Goal: Task Accomplishment & Management: Use online tool/utility

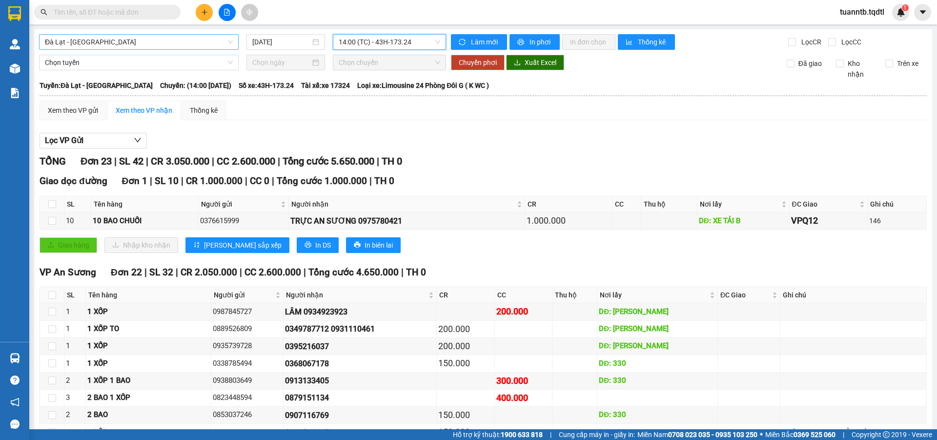
click at [143, 40] on span "Đà Lạt - [GEOGRAPHIC_DATA]" at bounding box center [139, 42] width 188 height 15
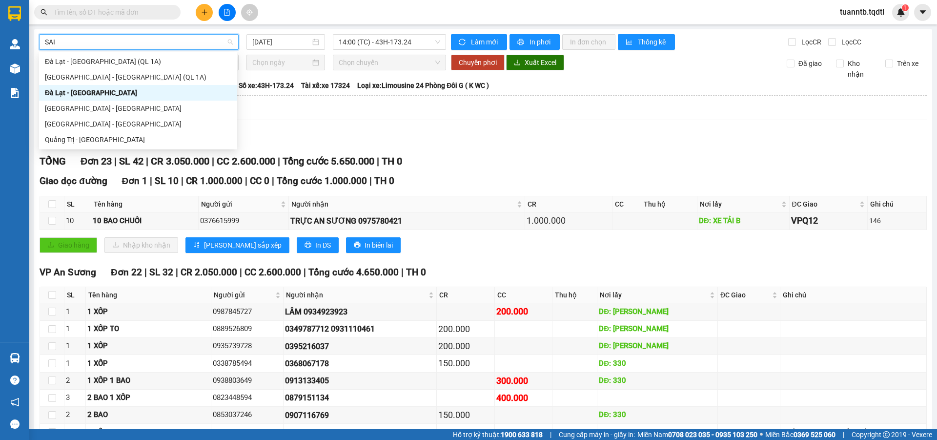
type input "SAI"
click at [125, 110] on div "[GEOGRAPHIC_DATA] - [GEOGRAPHIC_DATA]" at bounding box center [138, 108] width 186 height 11
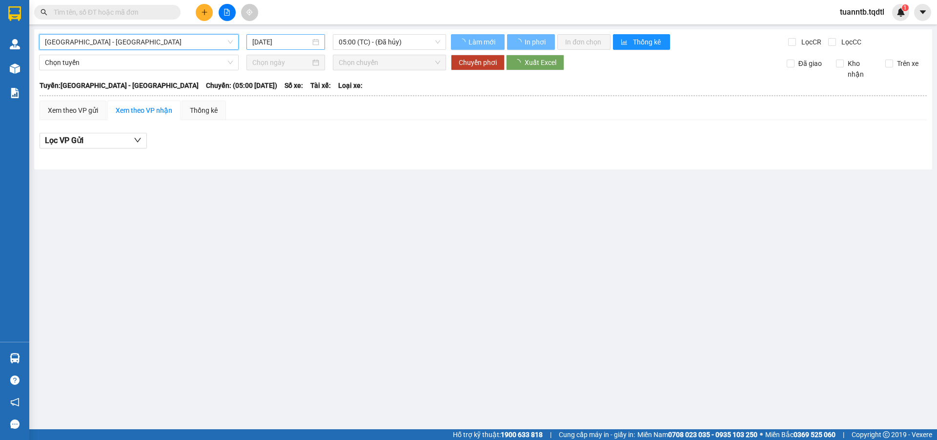
click at [264, 45] on input "[DATE]" at bounding box center [281, 42] width 58 height 11
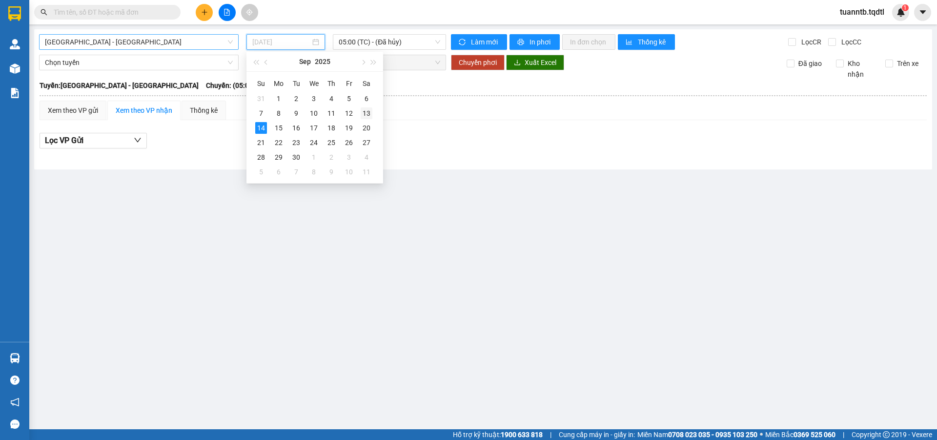
click at [365, 113] on div "13" at bounding box center [367, 113] width 12 height 12
type input "[DATE]"
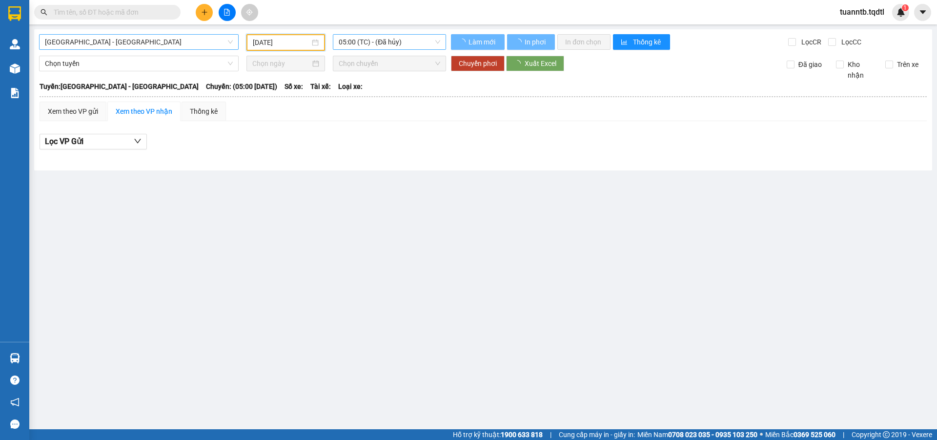
click at [393, 40] on span "05:00 (TC) - (Đã hủy)" at bounding box center [390, 42] width 102 height 15
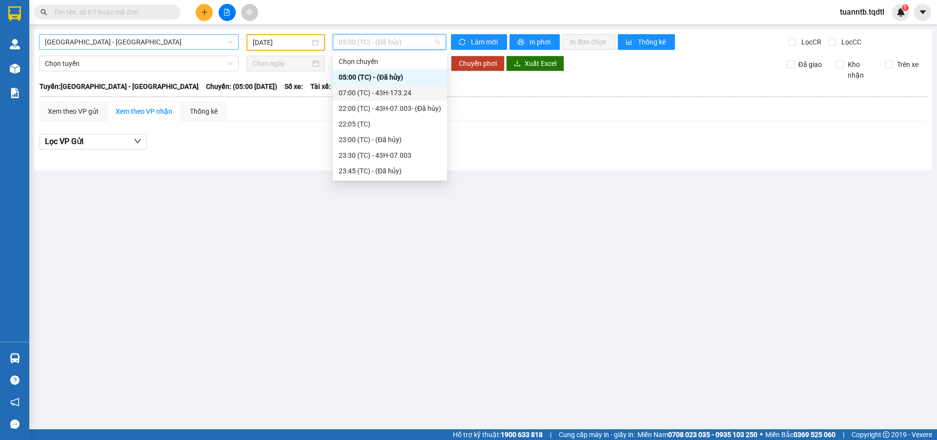
click at [415, 87] on div "07:00 (TC) - 43H-173.24" at bounding box center [390, 92] width 102 height 11
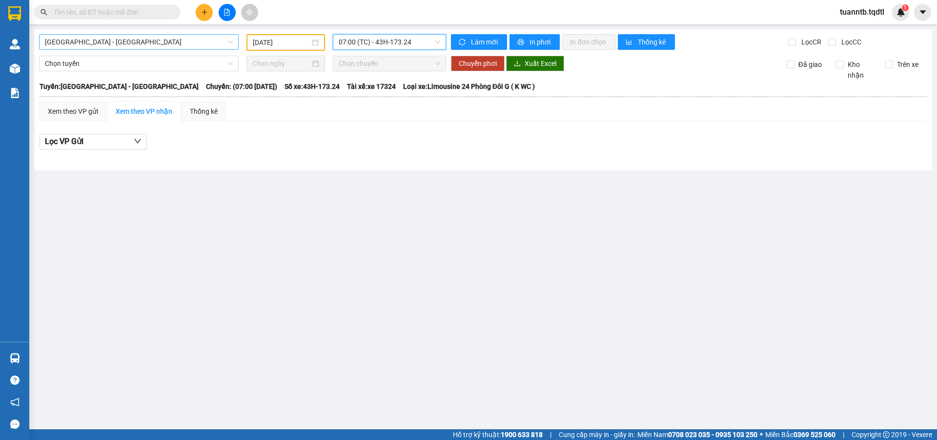
click at [396, 41] on span "07:00 (TC) - 43H-173.24" at bounding box center [390, 42] width 102 height 15
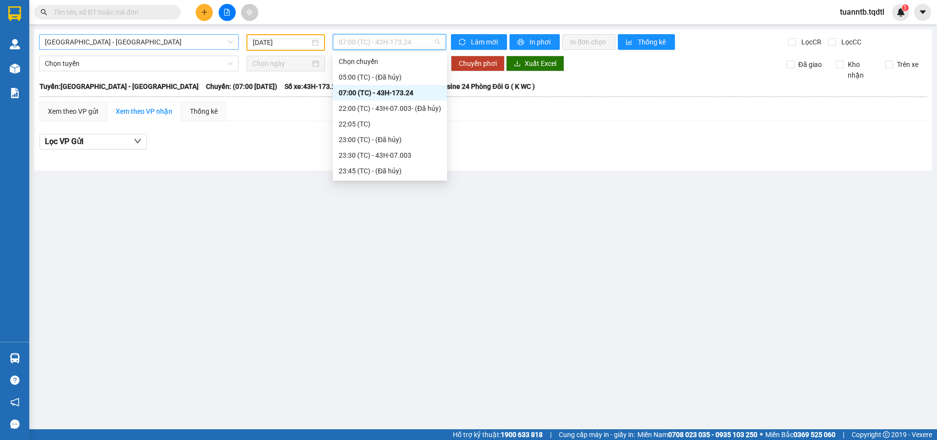
click at [87, 46] on span "[GEOGRAPHIC_DATA] - [GEOGRAPHIC_DATA]" at bounding box center [139, 42] width 188 height 15
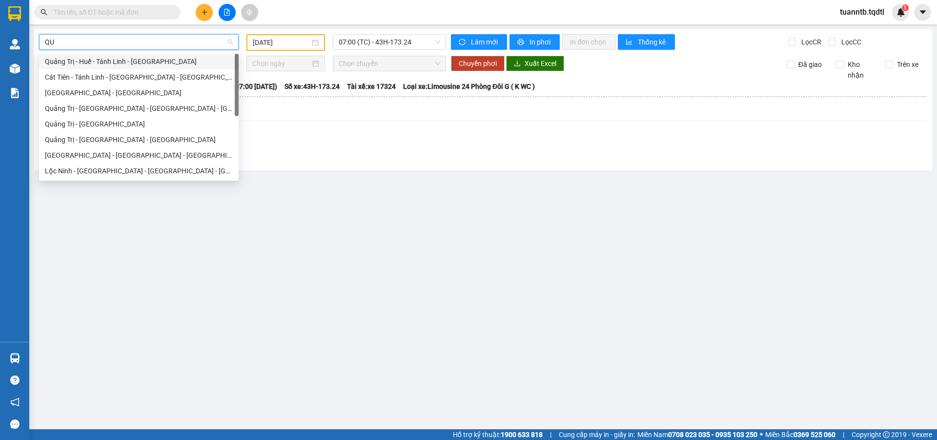
type input "QUA"
click at [95, 142] on div "Quảng Trị - [GEOGRAPHIC_DATA]" at bounding box center [139, 139] width 188 height 11
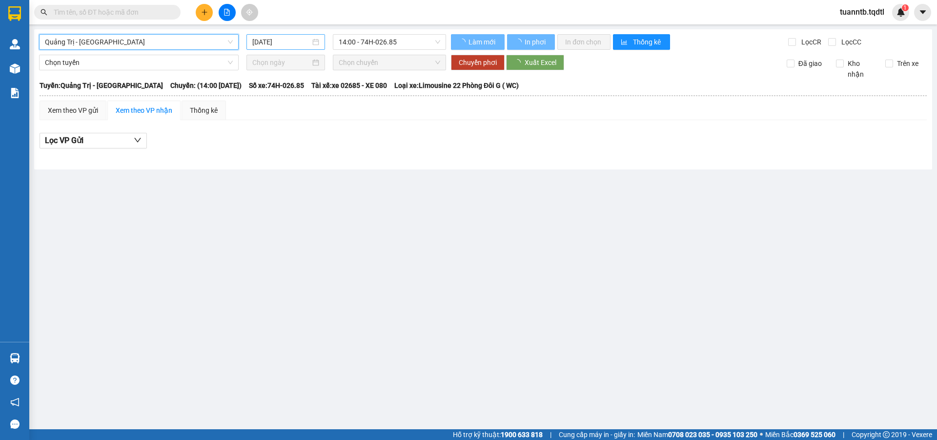
click at [285, 39] on input "[DATE]" at bounding box center [281, 42] width 58 height 11
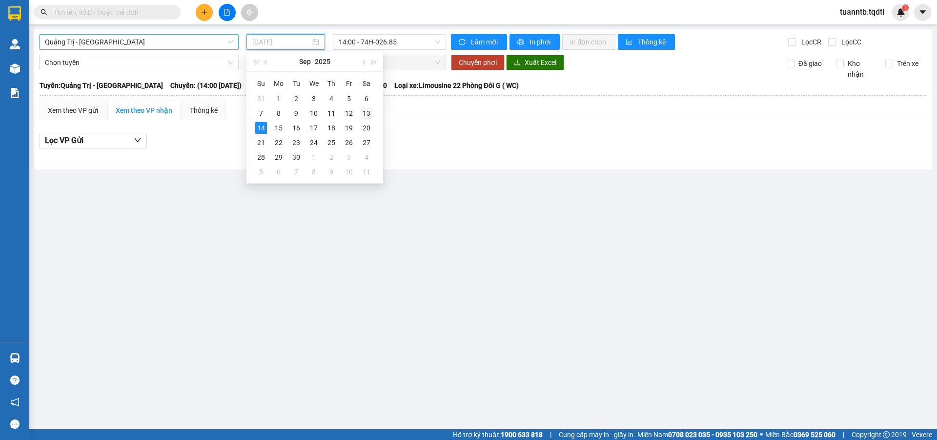
click at [369, 110] on div "13" at bounding box center [367, 113] width 12 height 12
type input "[DATE]"
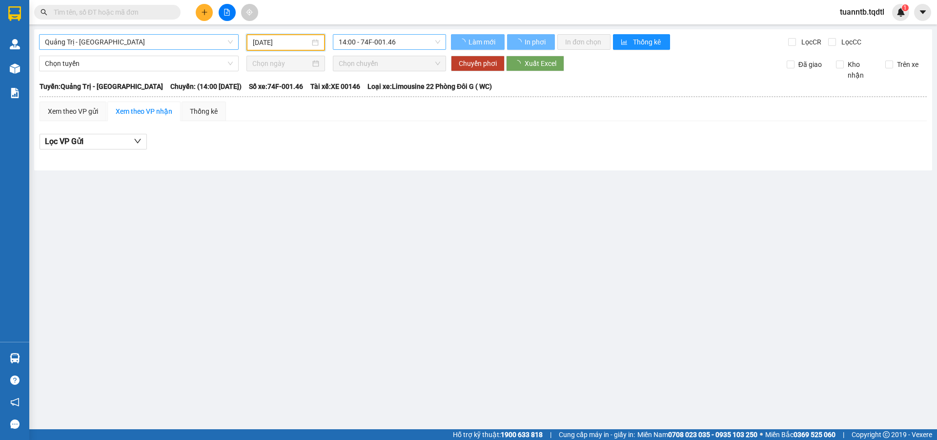
click at [381, 42] on span "14:00 - 74F-001.46" at bounding box center [390, 42] width 102 height 15
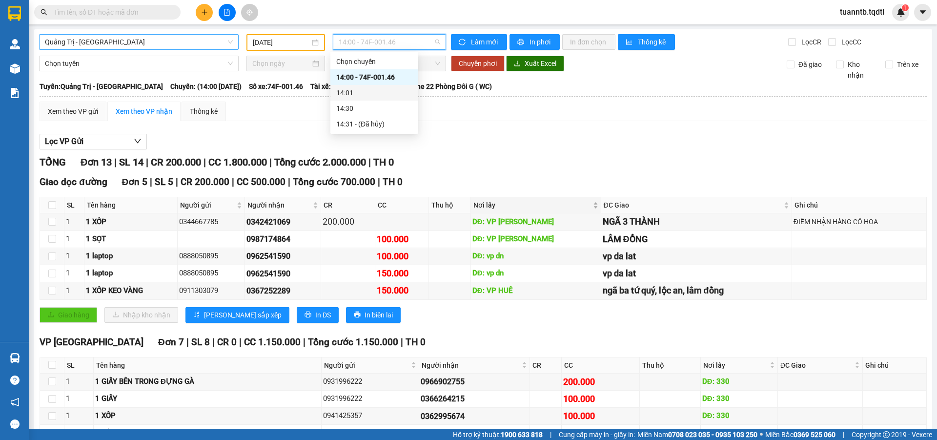
click at [528, 200] on div "Nơi lấy" at bounding box center [535, 205] width 125 height 11
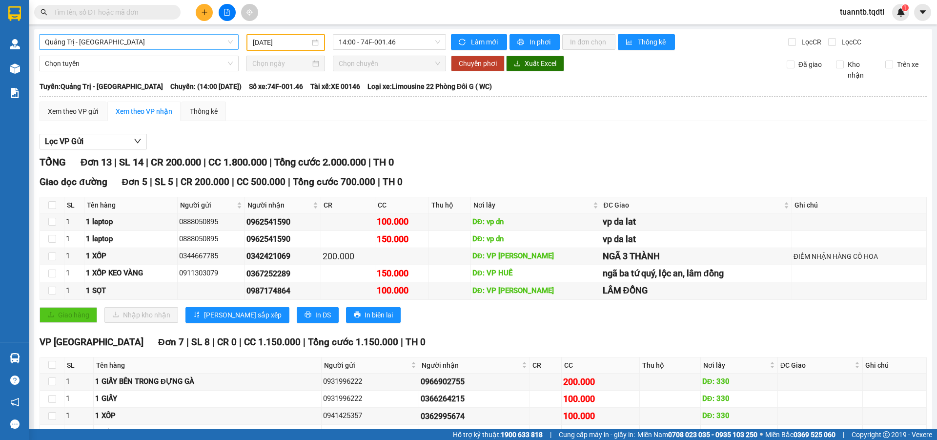
click at [71, 40] on span "Quảng Trị - [GEOGRAPHIC_DATA]" at bounding box center [139, 42] width 188 height 15
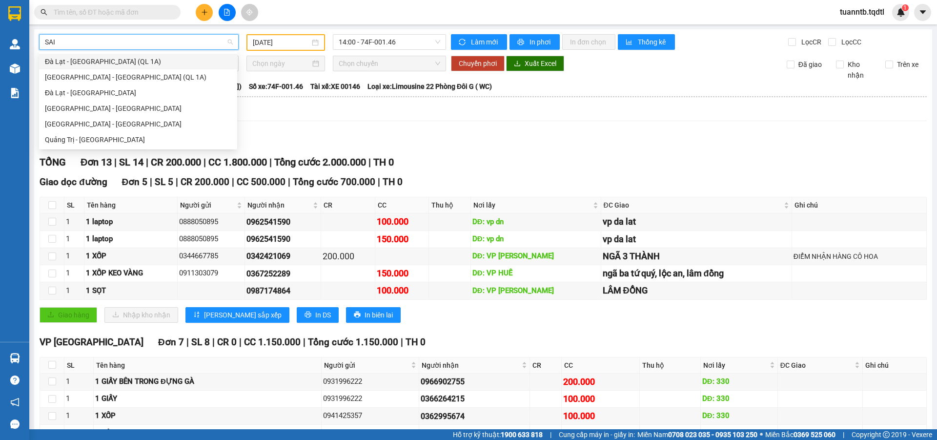
type input "SAI"
click at [85, 117] on div "[GEOGRAPHIC_DATA] - [GEOGRAPHIC_DATA]" at bounding box center [138, 124] width 198 height 16
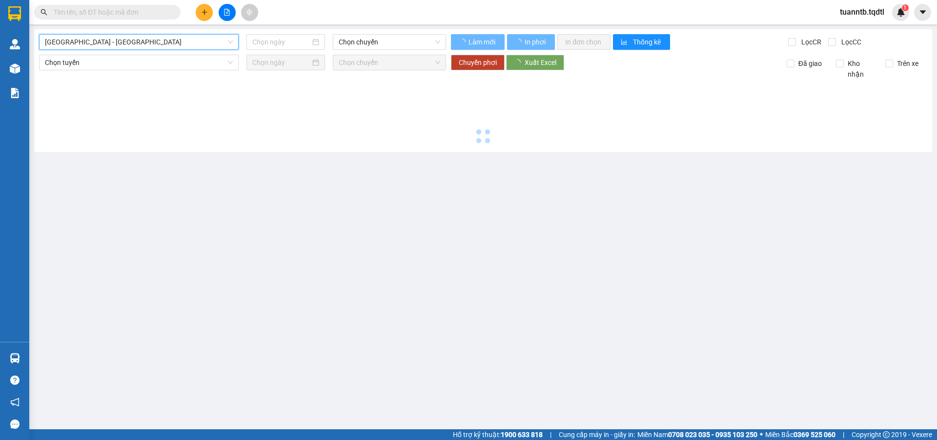
type input "[DATE]"
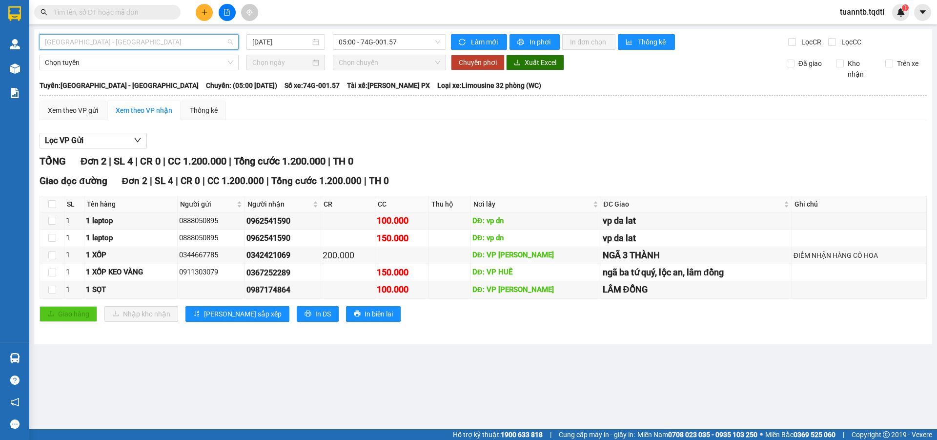
click at [202, 43] on span "[GEOGRAPHIC_DATA] - [GEOGRAPHIC_DATA]" at bounding box center [139, 42] width 188 height 15
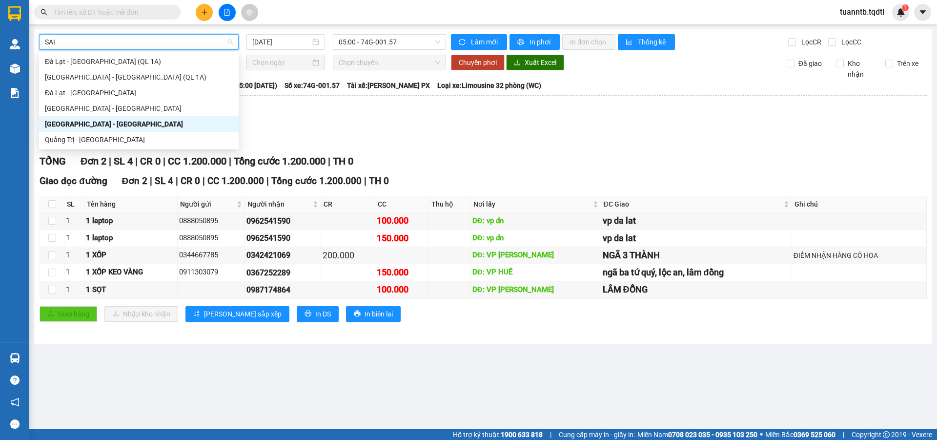
type input "SAI"
click at [77, 110] on div "[GEOGRAPHIC_DATA] - [GEOGRAPHIC_DATA]" at bounding box center [139, 108] width 188 height 11
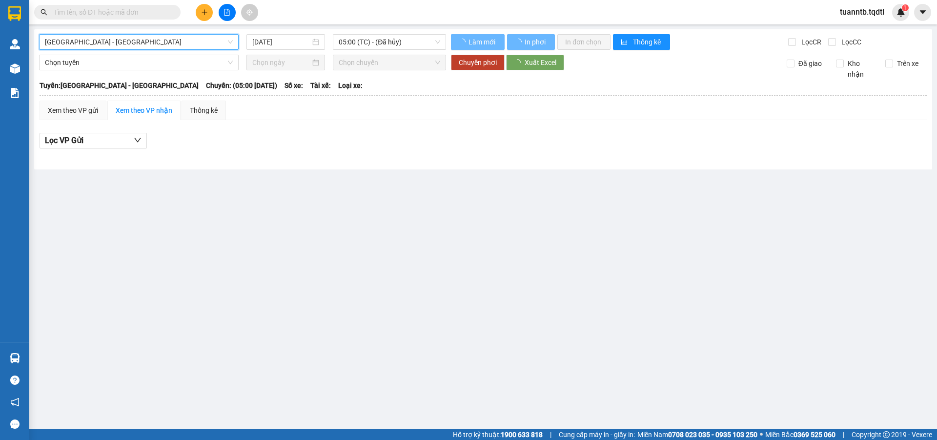
click at [262, 41] on input "[DATE]" at bounding box center [281, 42] width 58 height 11
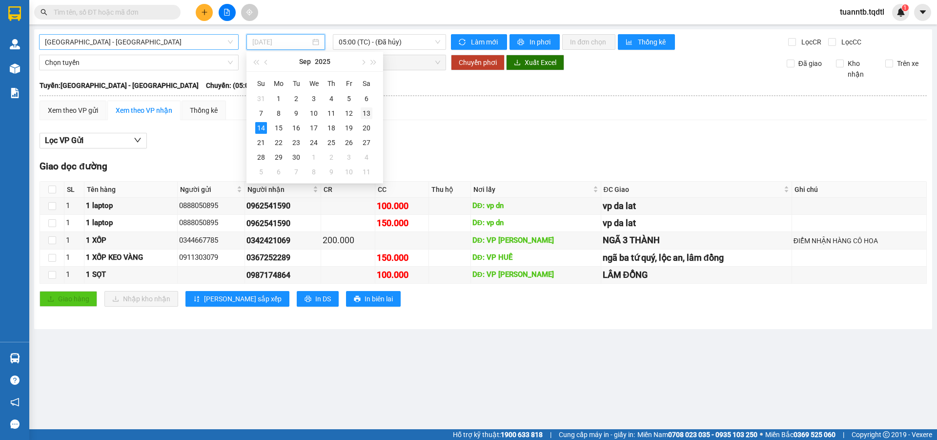
click at [362, 113] on div "13" at bounding box center [367, 113] width 12 height 12
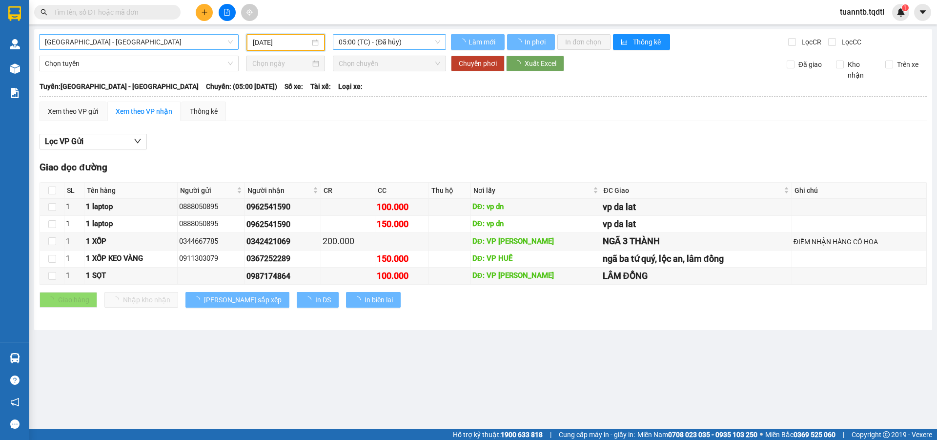
click at [404, 41] on span "05:00 (TC) - (Đã hủy)" at bounding box center [390, 42] width 102 height 15
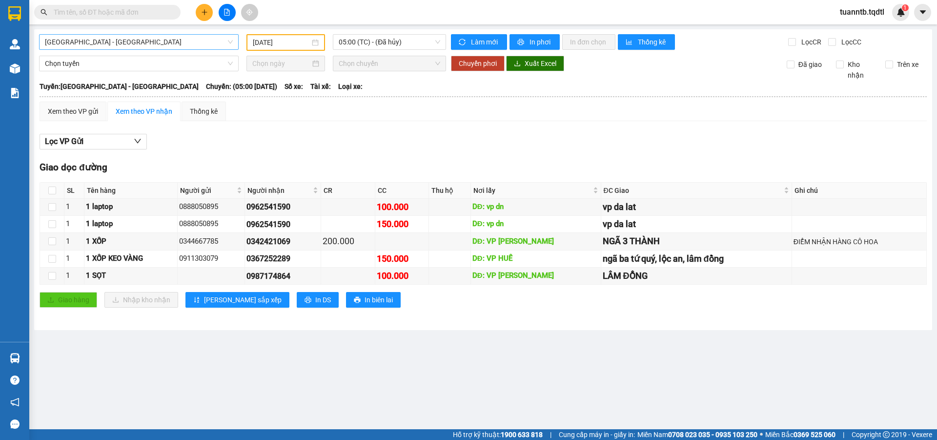
click at [264, 30] on div "[GEOGRAPHIC_DATA] - [GEOGRAPHIC_DATA] [DATE] 05:00 (TC) - (Đã hủy) Làm mới In p…" at bounding box center [483, 179] width 898 height 301
click at [266, 38] on input "[DATE]" at bounding box center [281, 42] width 57 height 11
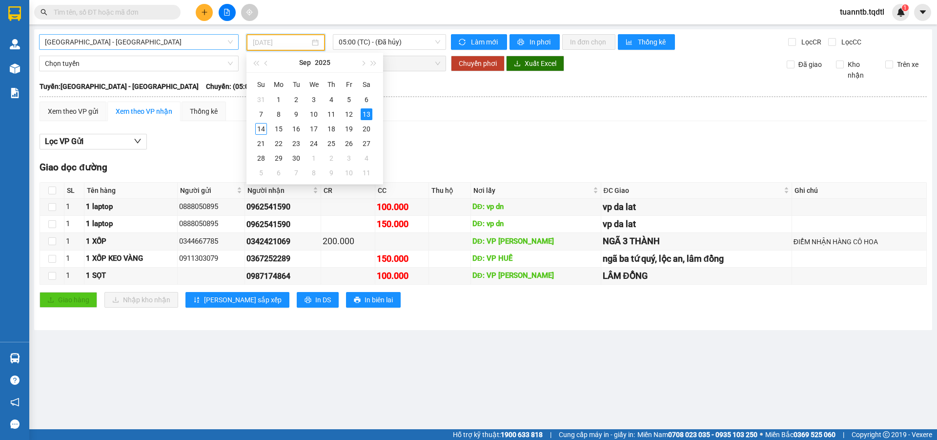
type input "[DATE]"
click at [398, 39] on span "05:00 (TC) - (Đã hủy)" at bounding box center [390, 42] width 102 height 15
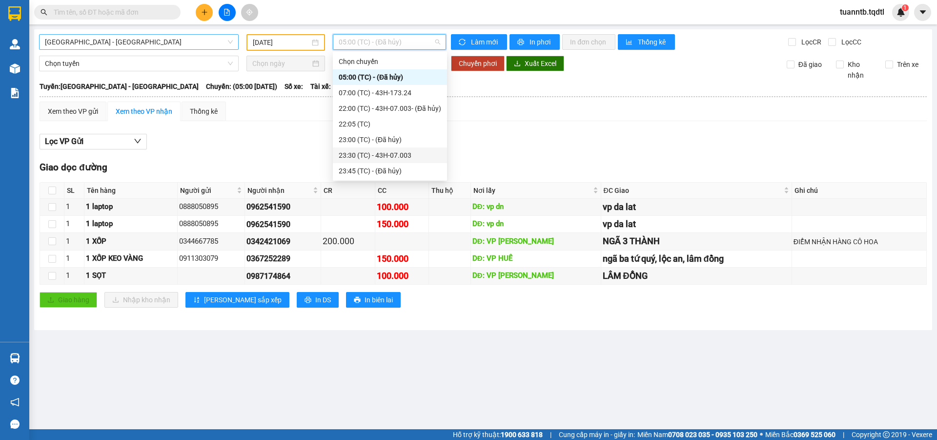
drag, startPoint x: 410, startPoint y: 151, endPoint x: 401, endPoint y: 156, distance: 10.7
click at [410, 152] on div "23:30 (TC) - 43H-07.003" at bounding box center [390, 155] width 102 height 11
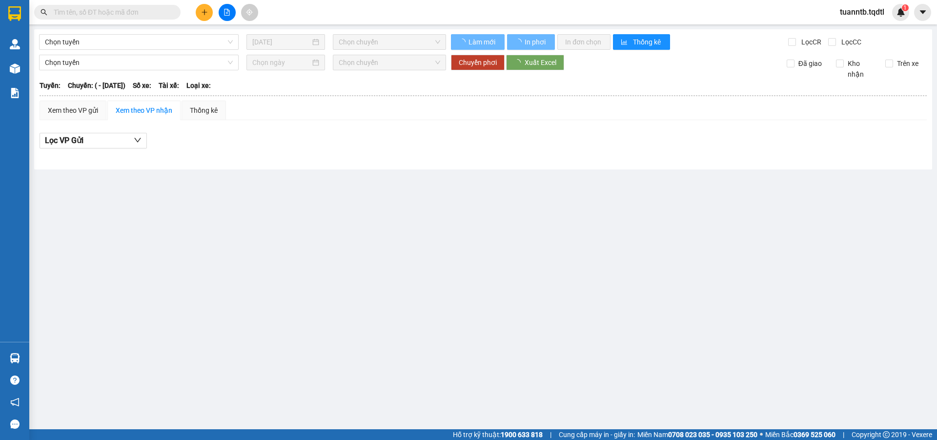
type input "[DATE]"
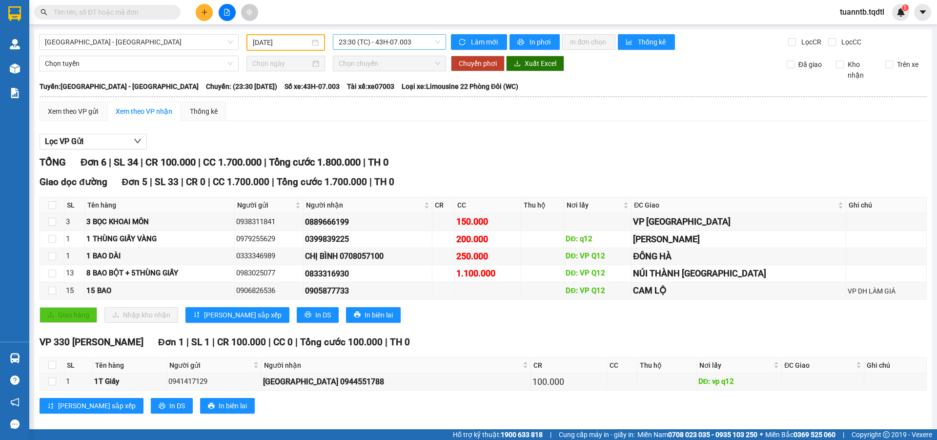
click at [412, 47] on span "23:30 (TC) - 43H-07.003" at bounding box center [390, 42] width 102 height 15
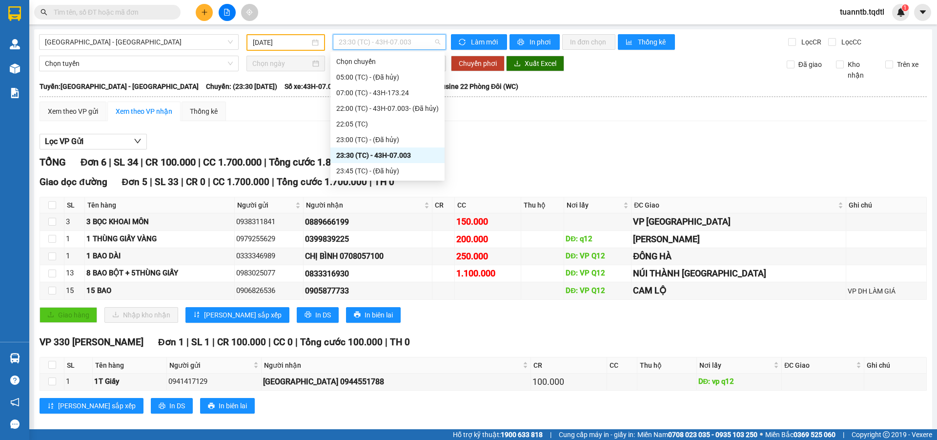
click at [559, 141] on div "Lọc VP Gửi" at bounding box center [483, 142] width 887 height 16
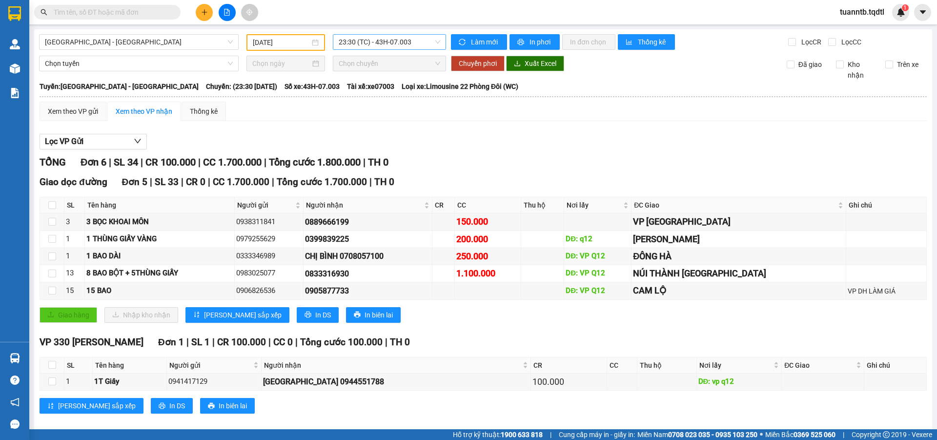
click at [394, 44] on span "23:30 (TC) - 43H-07.003" at bounding box center [390, 42] width 102 height 15
drag, startPoint x: 562, startPoint y: 119, endPoint x: 532, endPoint y: 113, distance: 30.9
click at [562, 118] on div "Xem theo VP gửi Xem theo VP nhận Thống kê" at bounding box center [483, 112] width 887 height 20
click at [148, 45] on span "[GEOGRAPHIC_DATA] - [GEOGRAPHIC_DATA]" at bounding box center [139, 42] width 188 height 15
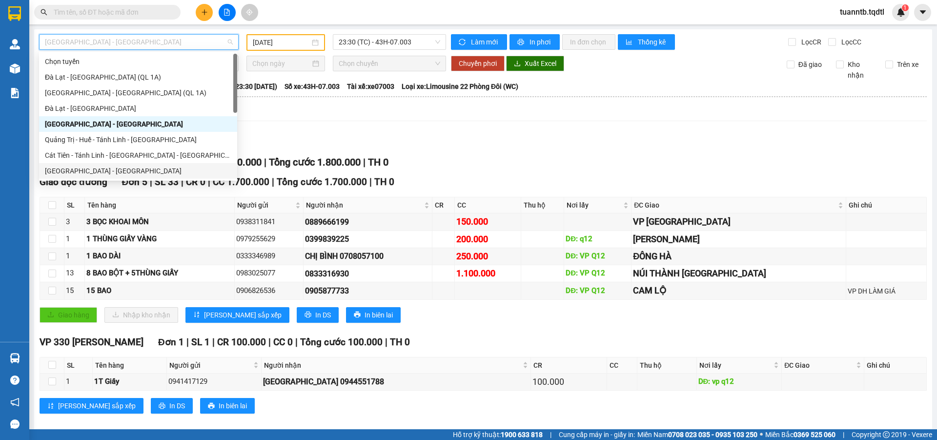
scroll to position [49, 0]
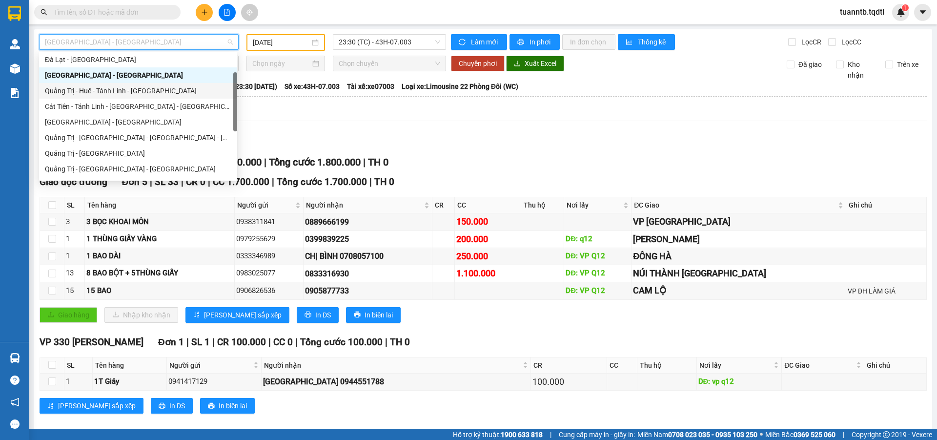
click at [134, 89] on div "Quảng Trị - Huế - Tánh Linh - [GEOGRAPHIC_DATA]" at bounding box center [138, 90] width 186 height 11
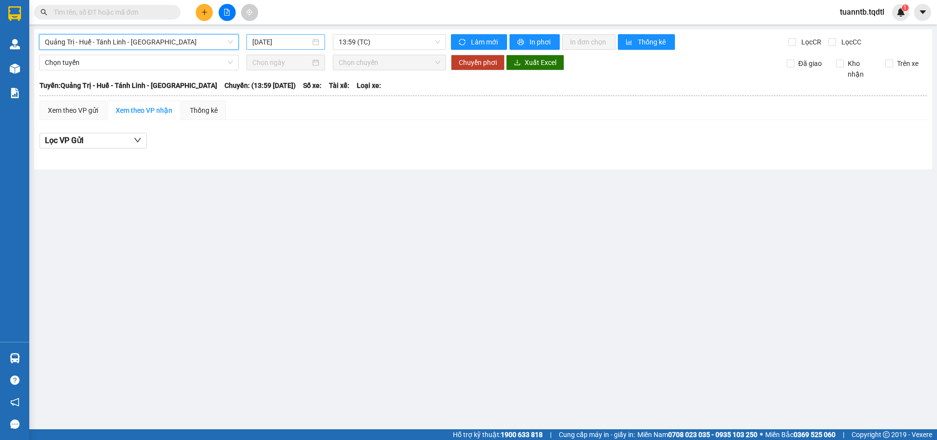
click at [291, 37] on input "[DATE]" at bounding box center [281, 42] width 58 height 11
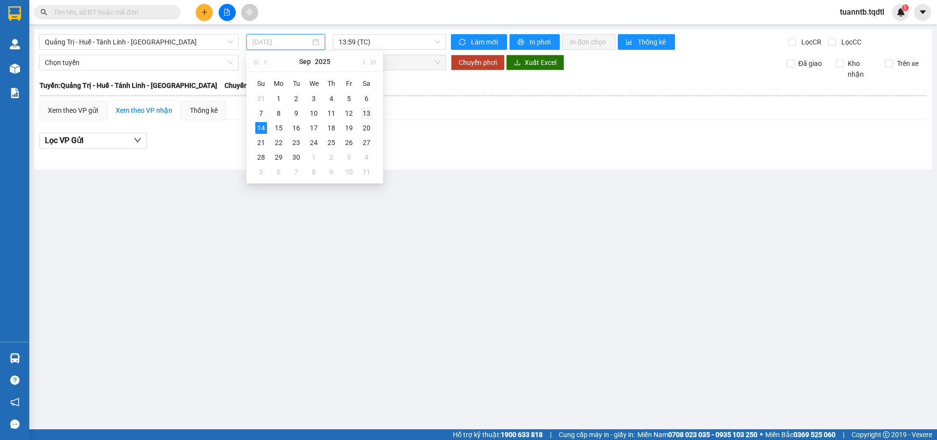
click at [361, 115] on div "13" at bounding box center [367, 113] width 12 height 12
type input "[DATE]"
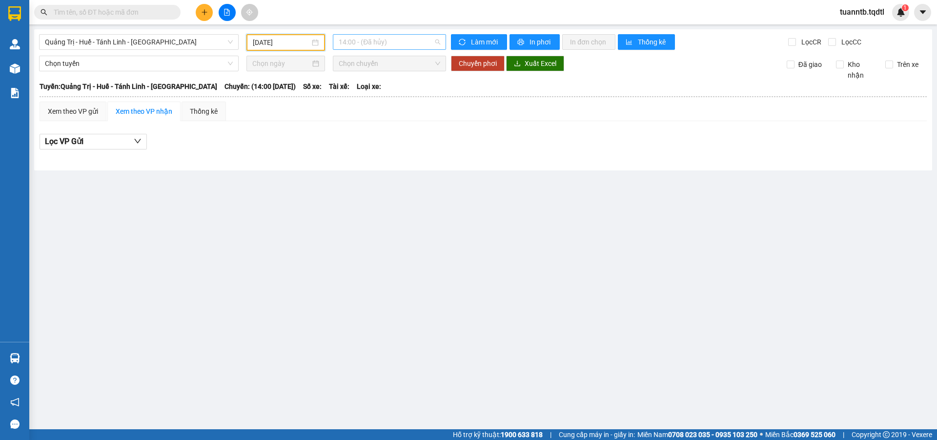
click at [401, 37] on span "14:00 - (Đã hủy)" at bounding box center [390, 42] width 102 height 15
click at [397, 92] on div "14:01 - 74H-025.64" at bounding box center [377, 92] width 76 height 11
